Goal: Entertainment & Leisure: Consume media (video, audio)

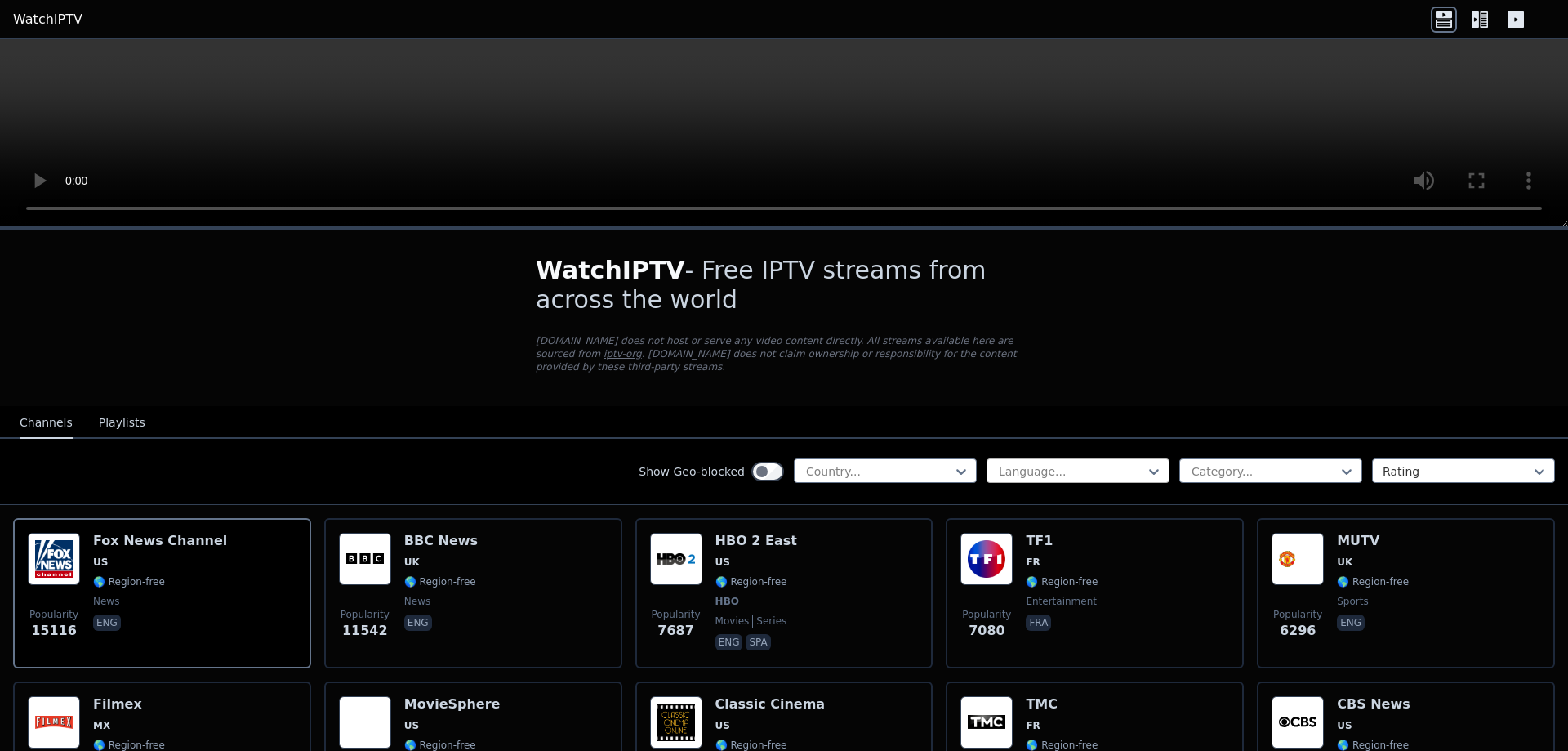
click at [1009, 465] on div at bounding box center [1071, 471] width 148 height 16
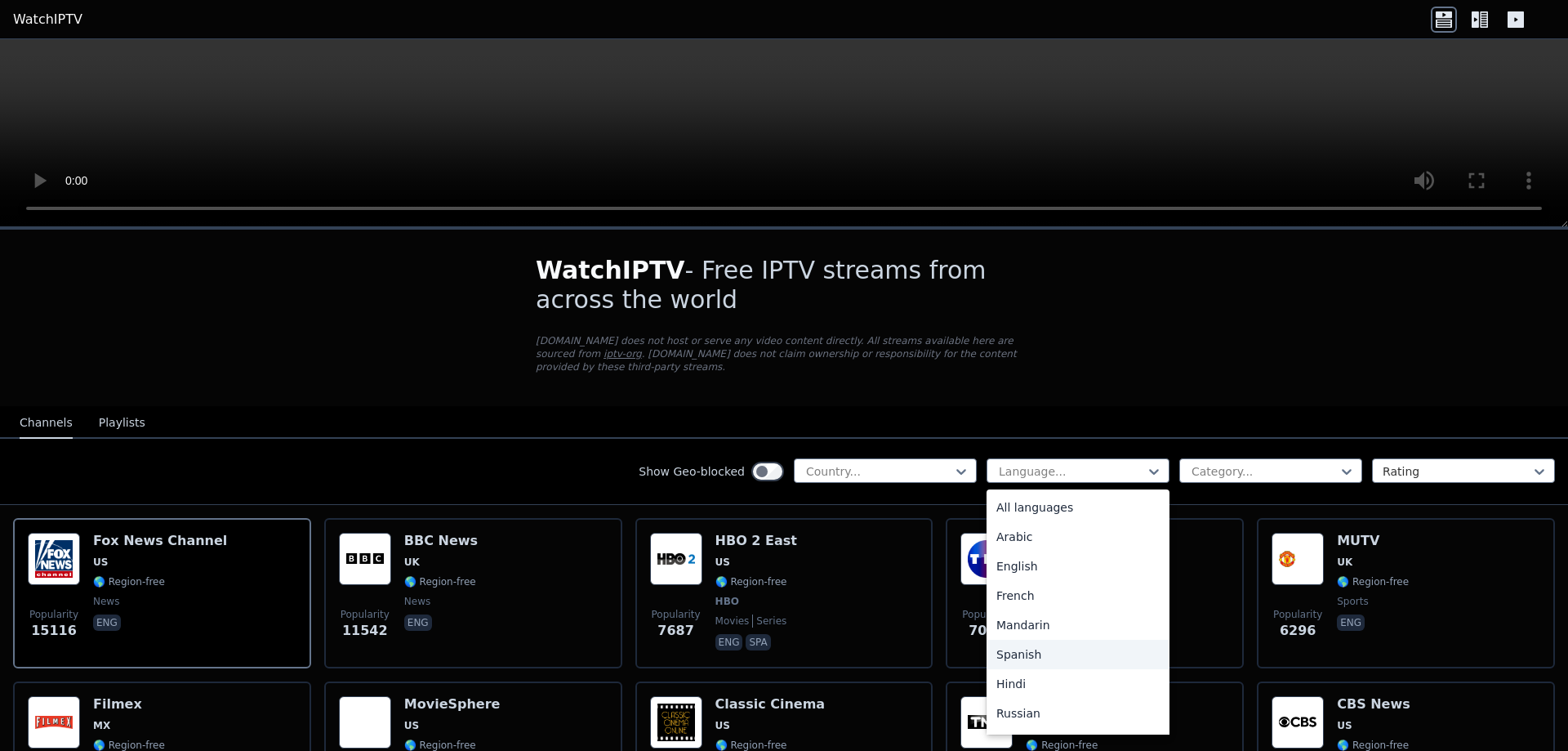
click at [1033, 644] on div "Spanish" at bounding box center [1078, 655] width 183 height 30
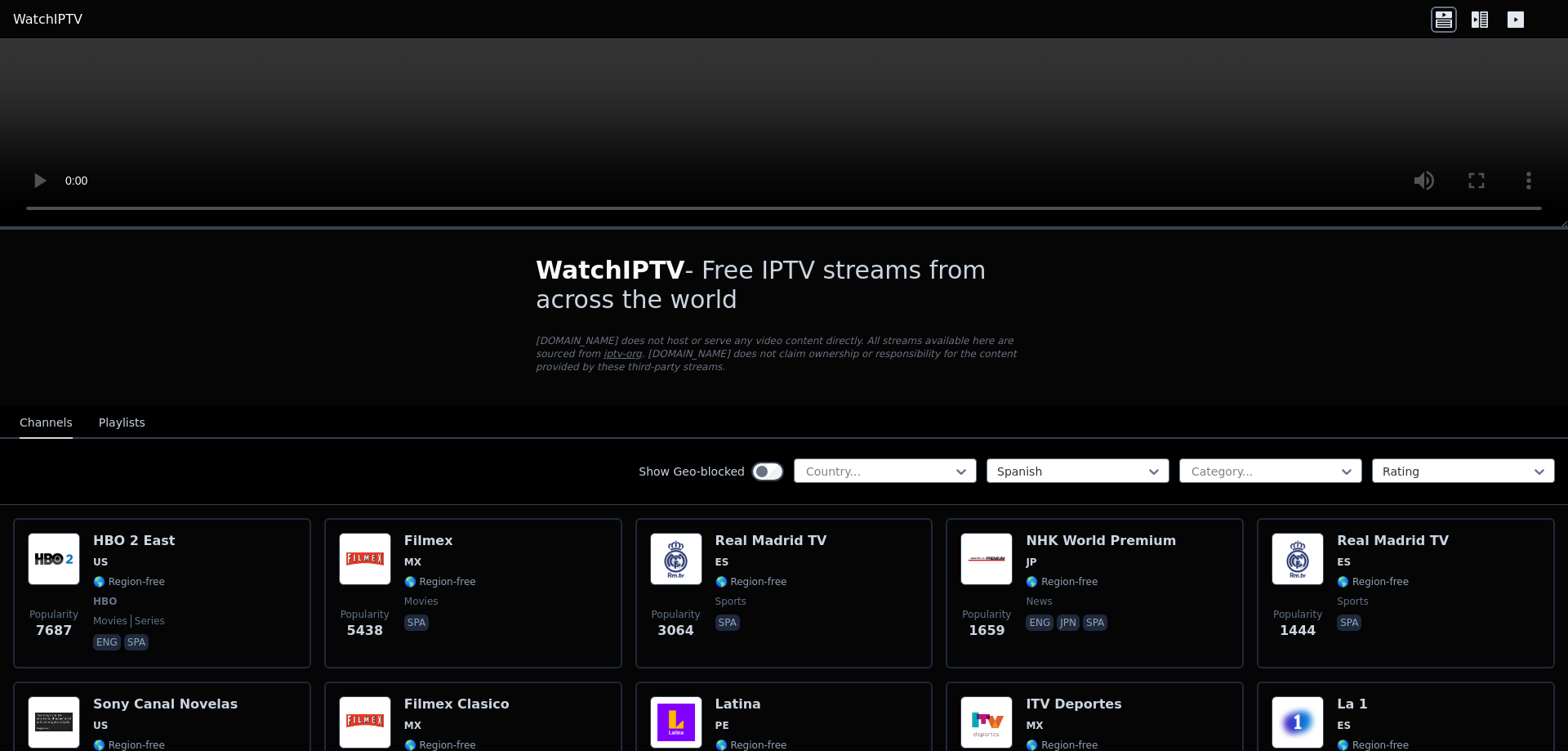
click at [1480, 21] on icon at bounding box center [1483, 19] width 8 height 16
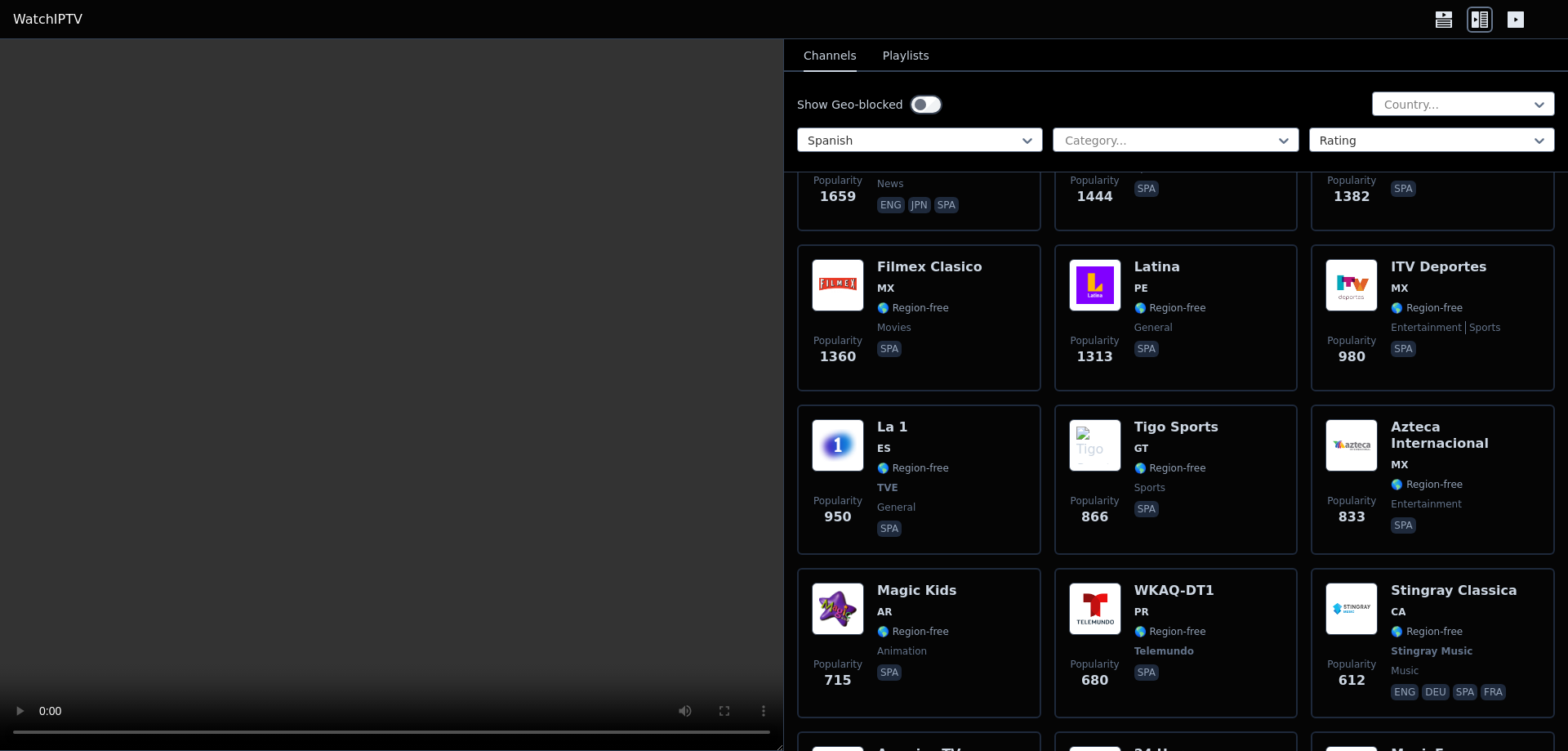
scroll to position [491, 0]
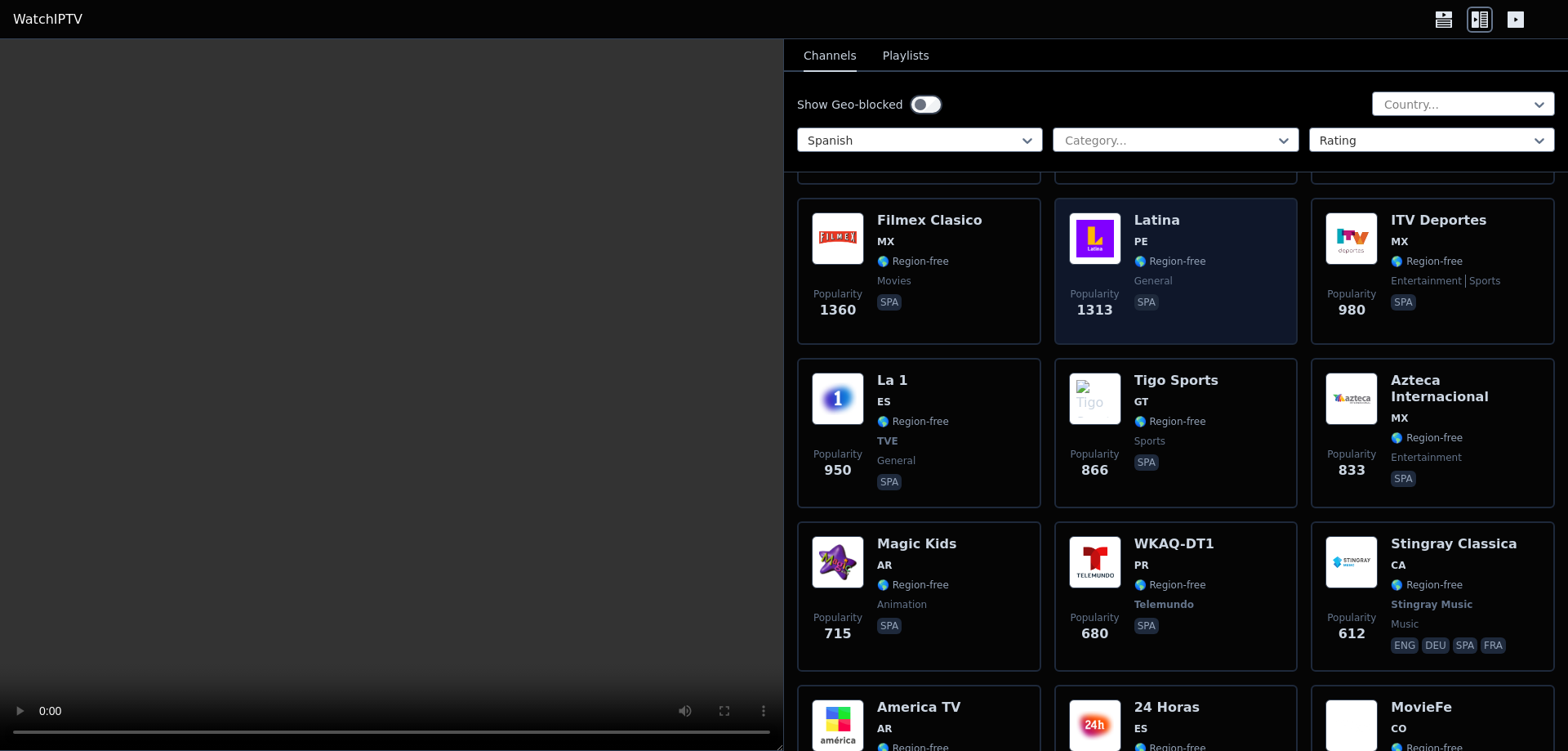
click at [1168, 235] on span "PE" at bounding box center [1170, 241] width 72 height 13
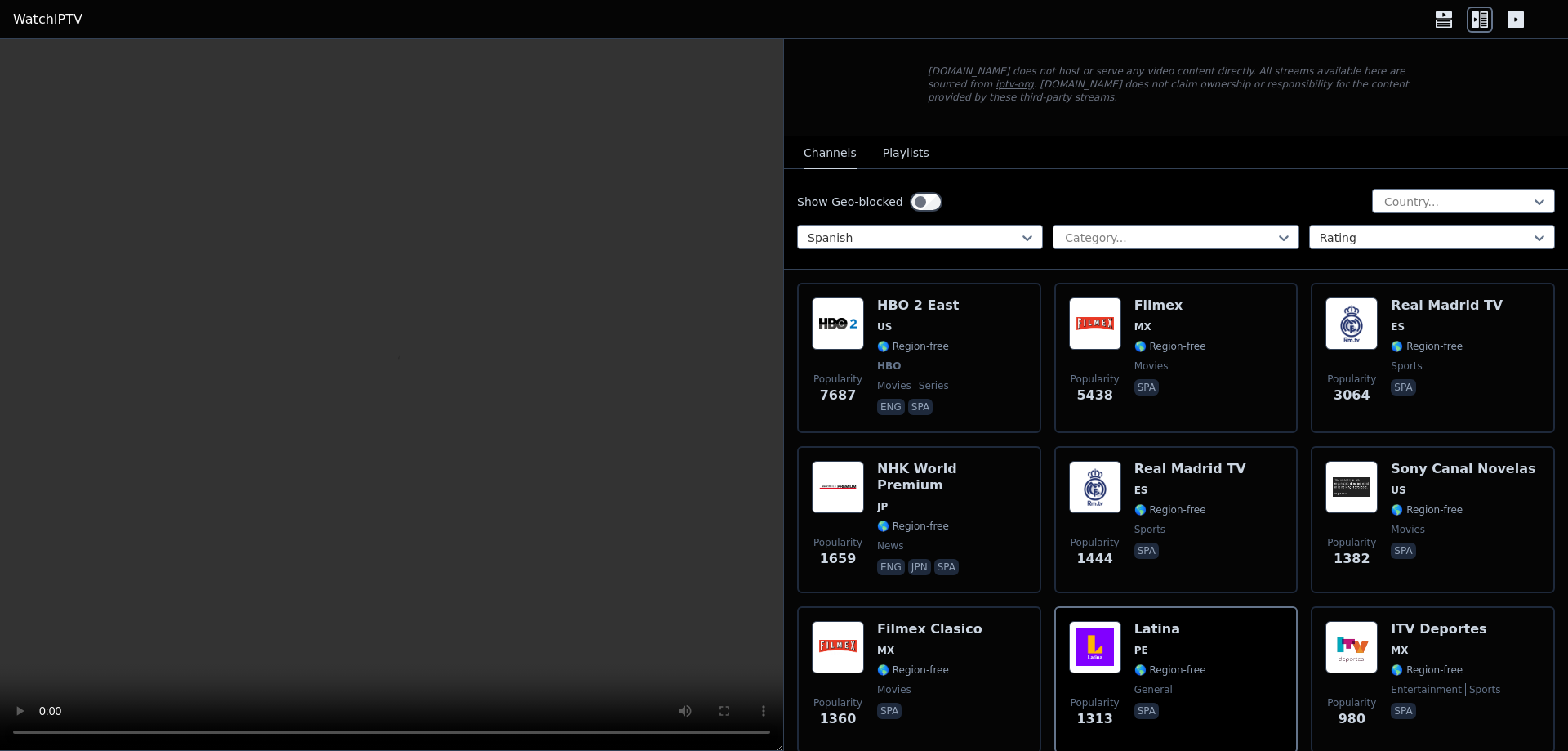
scroll to position [0, 0]
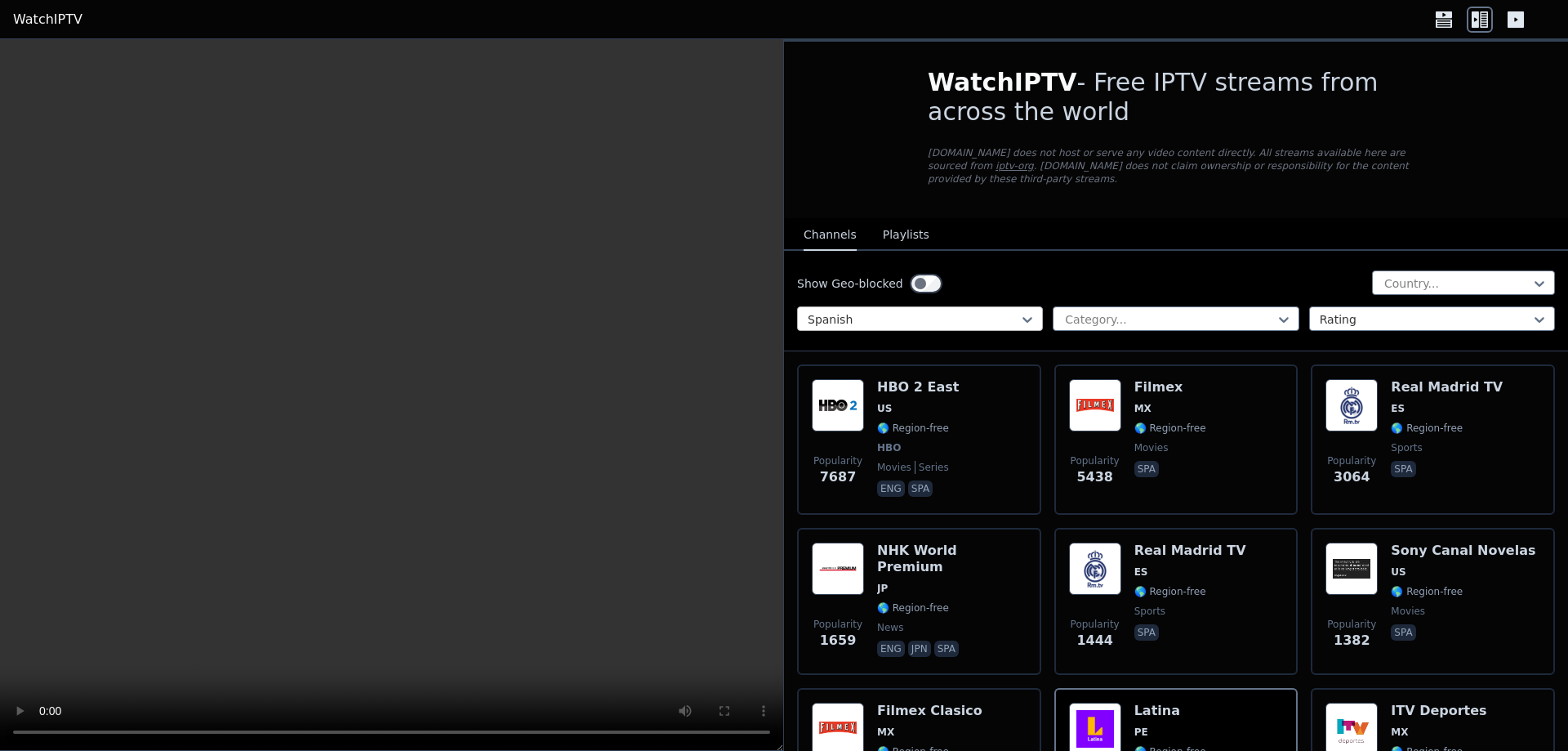
click at [955, 312] on div at bounding box center [914, 320] width 212 height 16
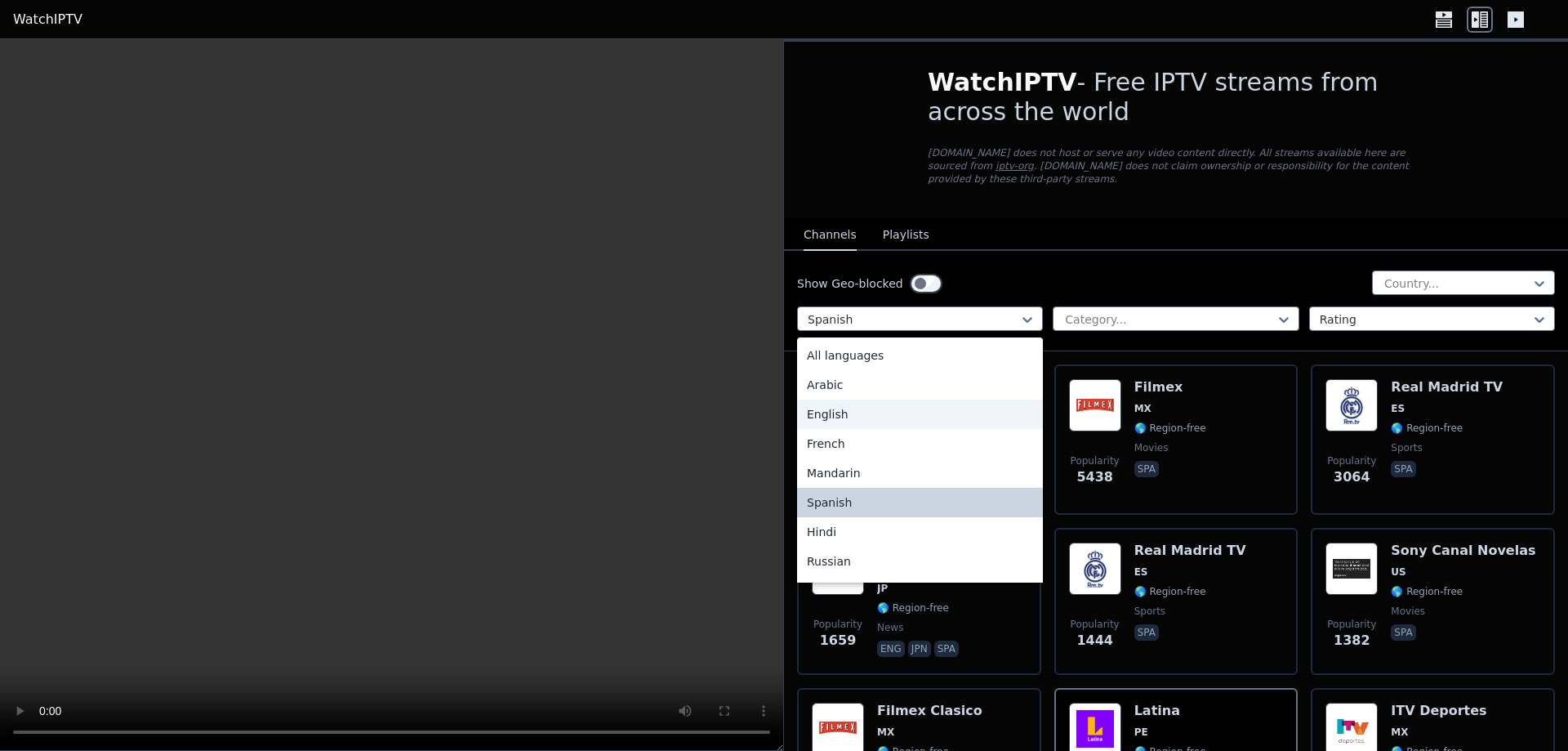
click at [825, 399] on div "English" at bounding box center [920, 414] width 246 height 30
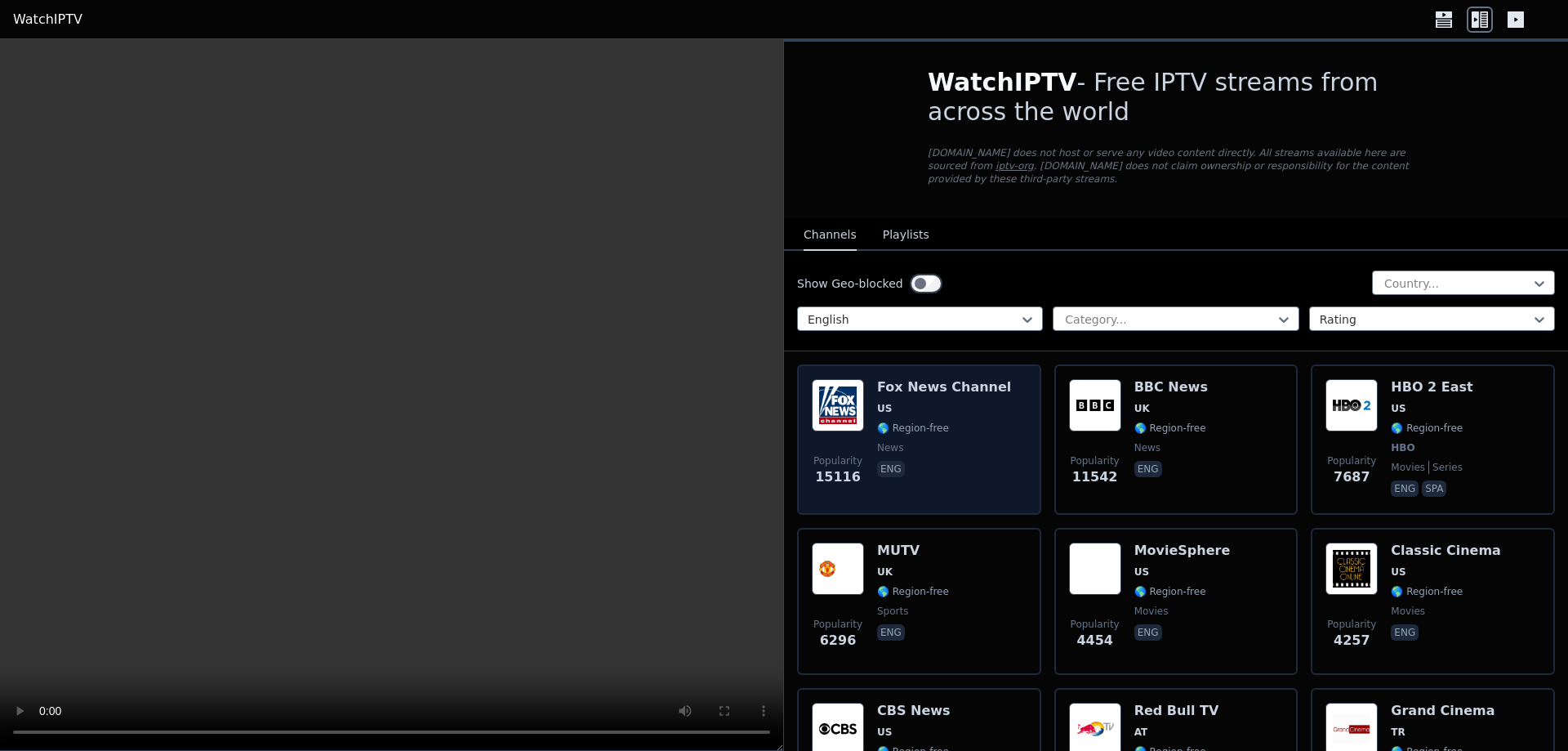
click at [971, 441] on span "news" at bounding box center [944, 447] width 134 height 13
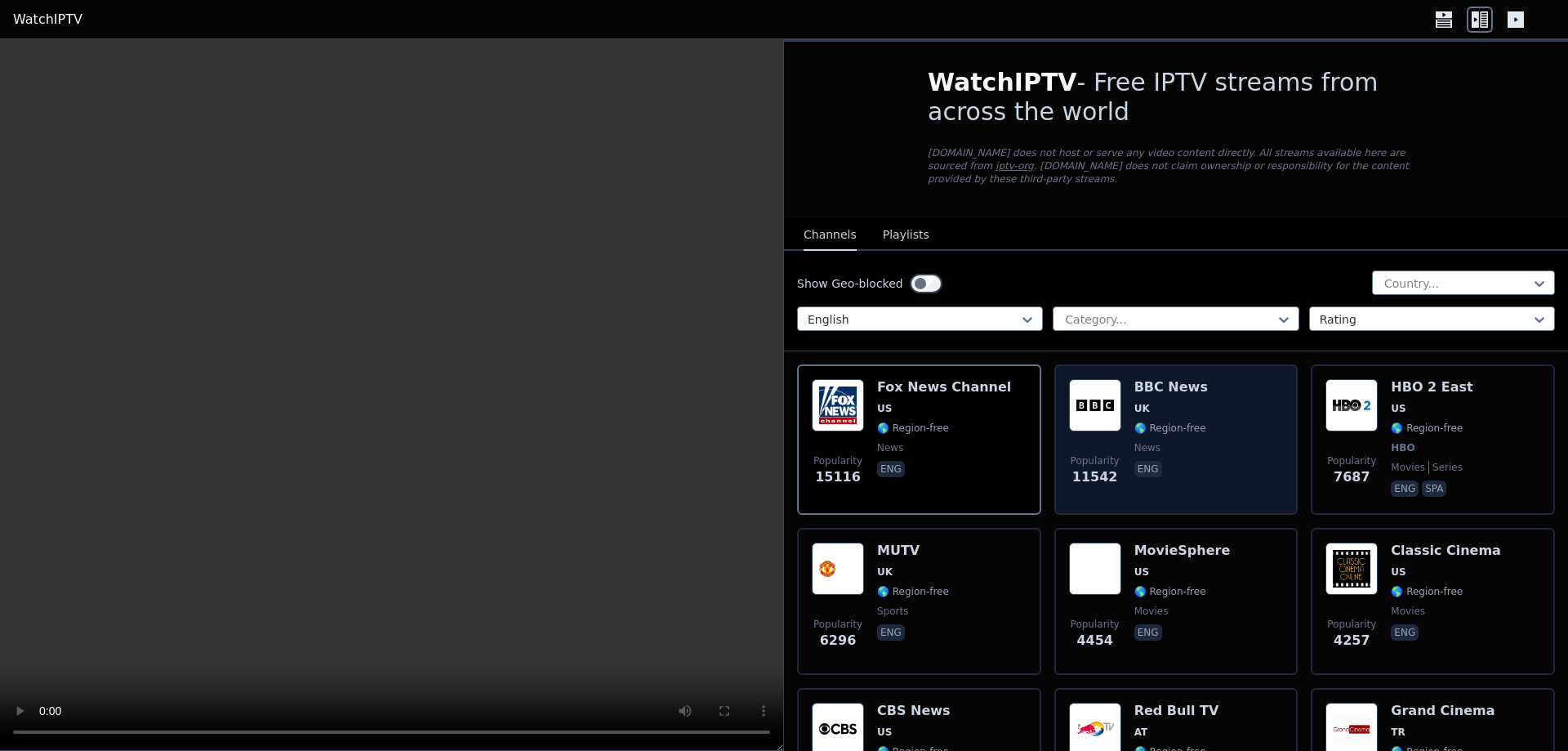
click at [1218, 449] on div "Popularity 11542 BBC News UK 🌎 Region-free news eng" at bounding box center [1177, 439] width 215 height 121
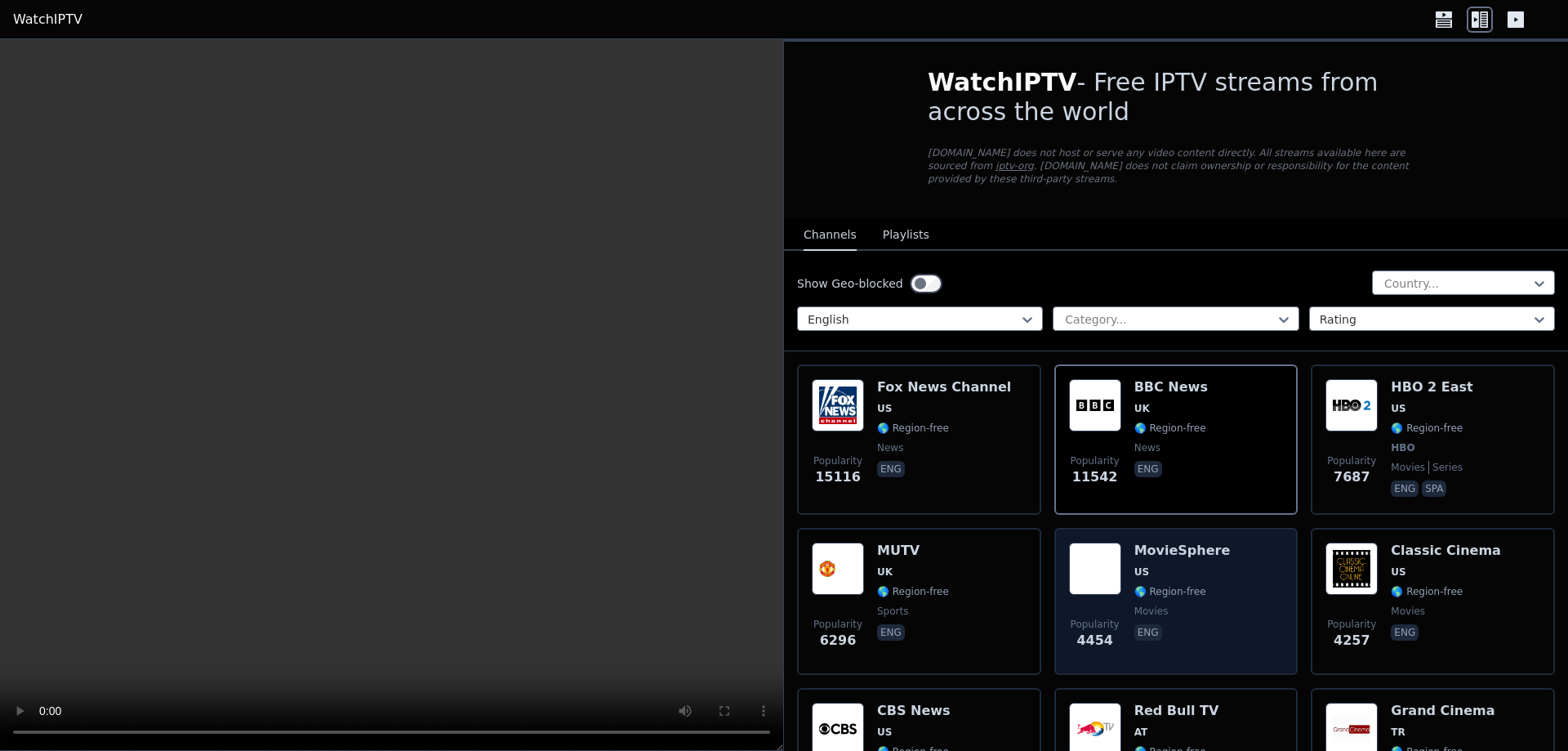
click at [1219, 598] on div "Popularity 4454 MovieSphere US 🌎 Region-free movies eng" at bounding box center [1177, 602] width 215 height 118
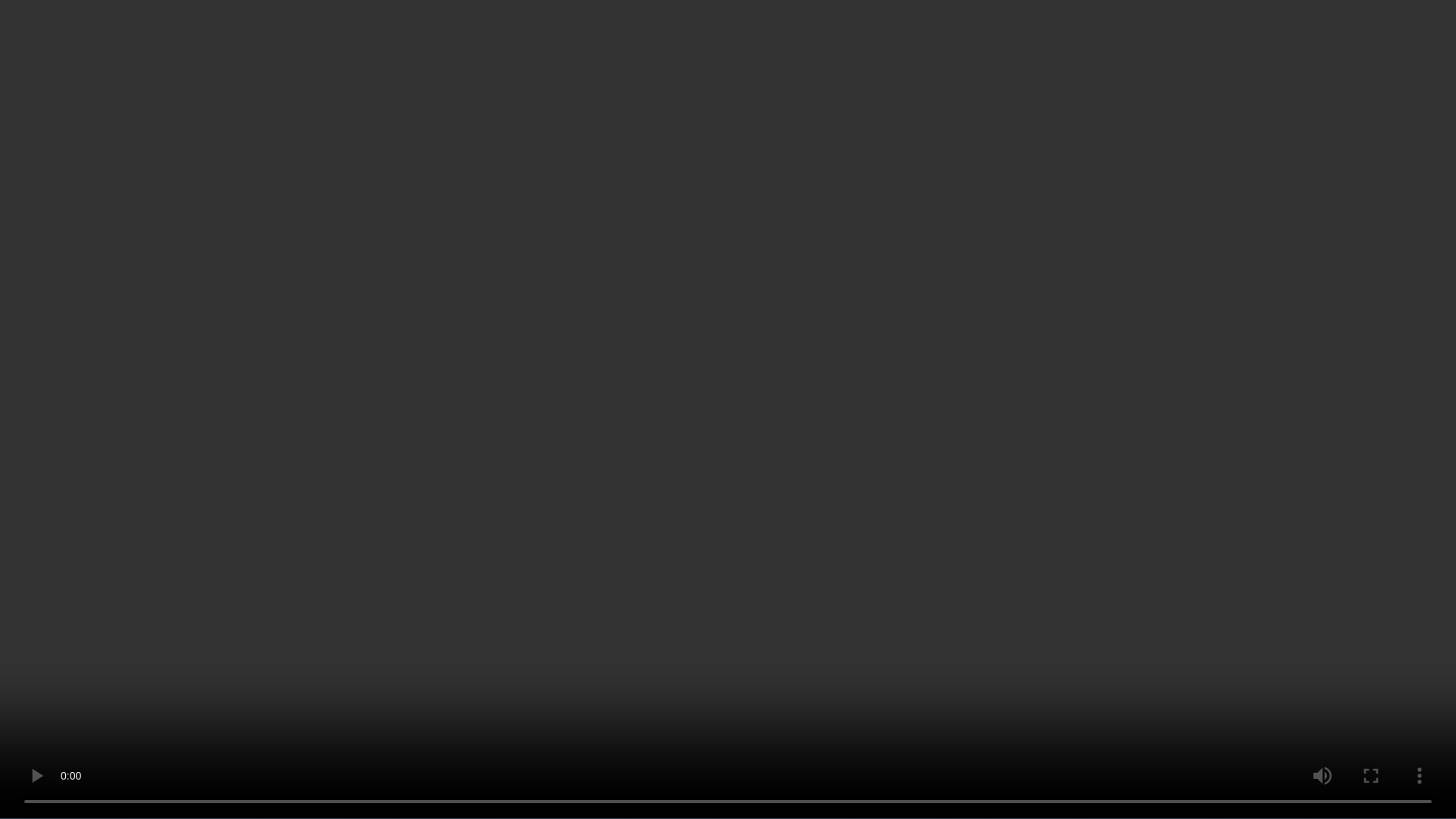
click at [1021, 513] on video at bounding box center [728, 410] width 1456 height 819
